Goal: Information Seeking & Learning: Learn about a topic

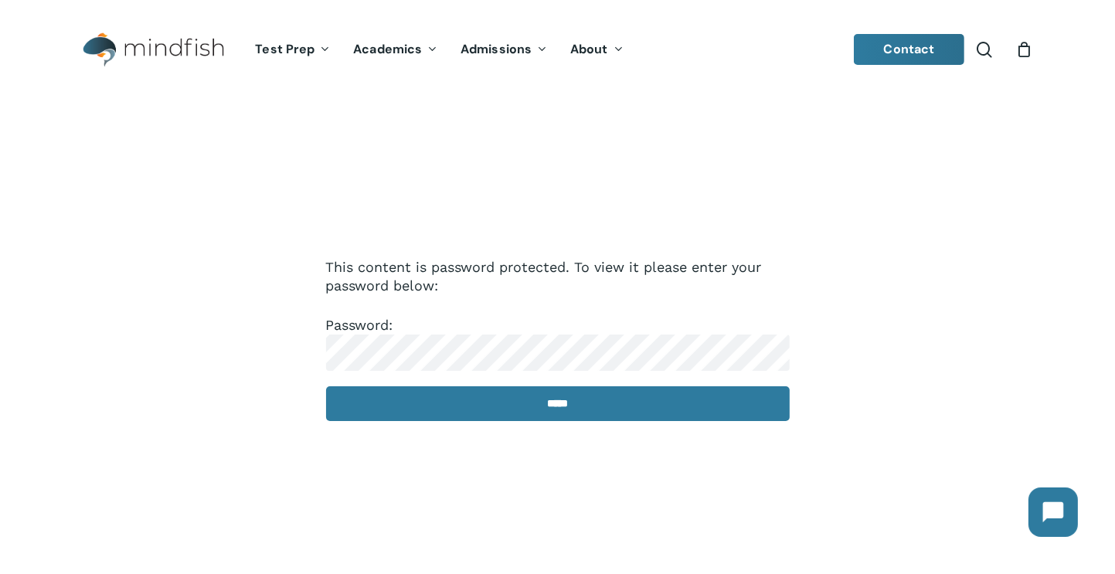
click at [813, 407] on div "This content is password protected. To view it please enter your password below…" at bounding box center [557, 350] width 991 height 481
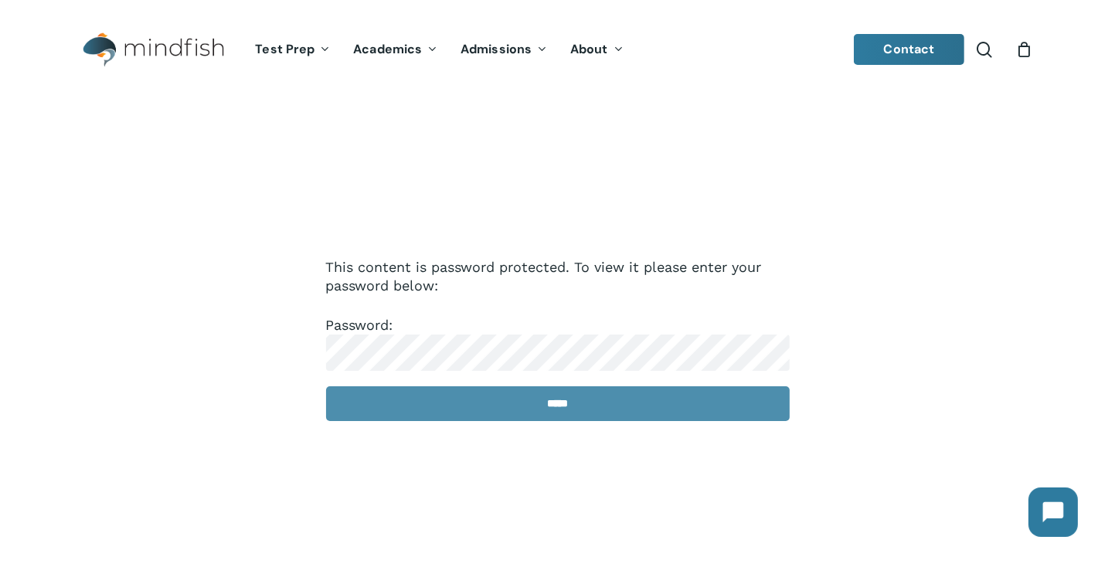
click at [735, 409] on input "*****" at bounding box center [558, 403] width 464 height 35
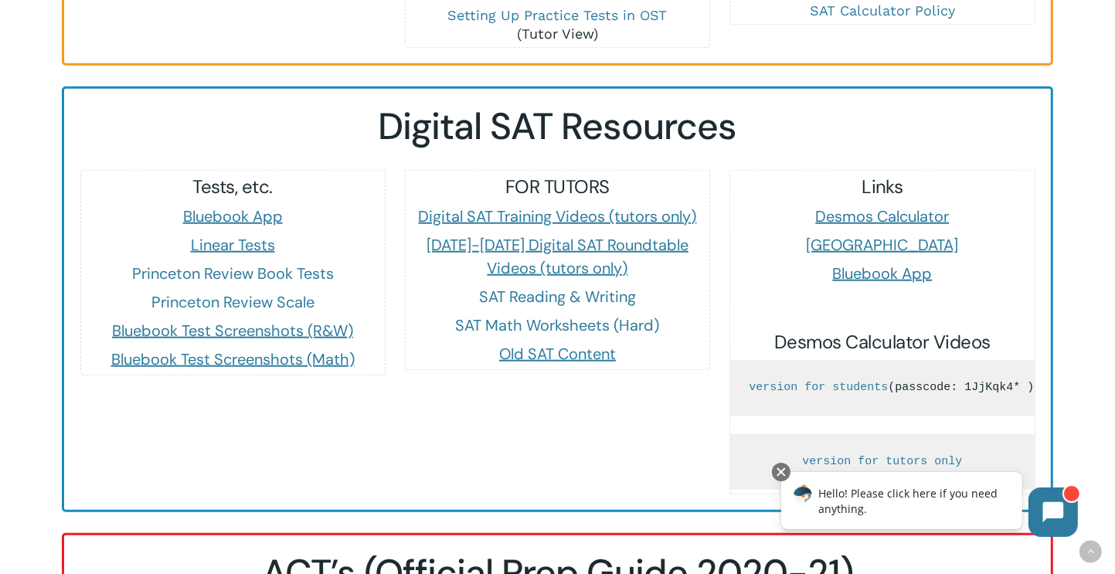
scroll to position [1401, 0]
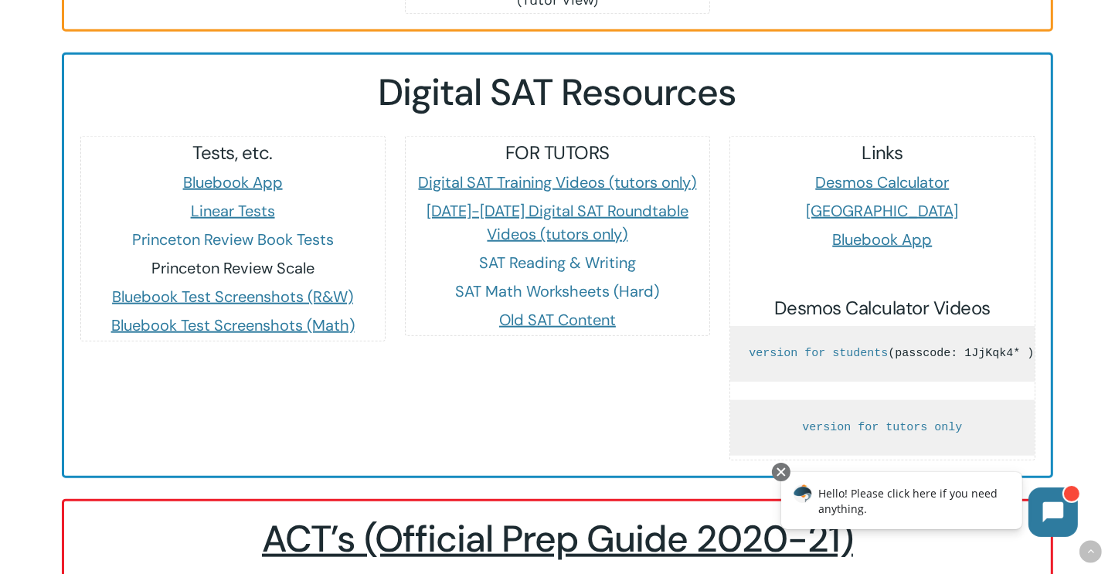
click at [250, 258] on link "Princeton Review Scale" at bounding box center [232, 268] width 163 height 20
